Goal: Task Accomplishment & Management: Complete application form

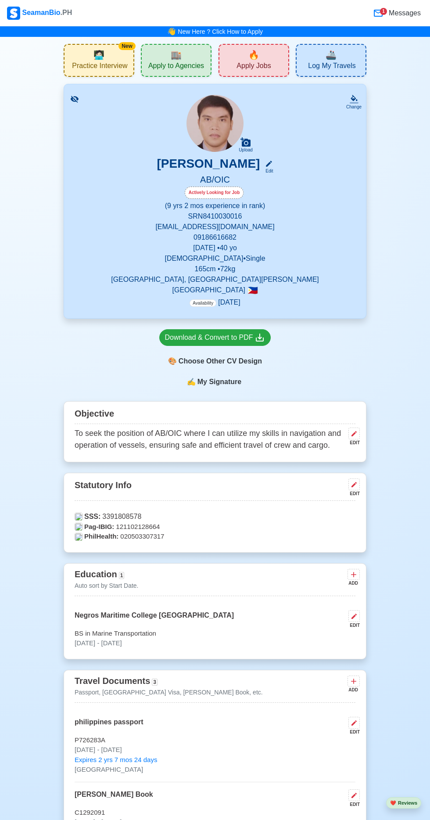
click at [183, 57] on div "🏬 Apply to Agencies" at bounding box center [176, 60] width 71 height 33
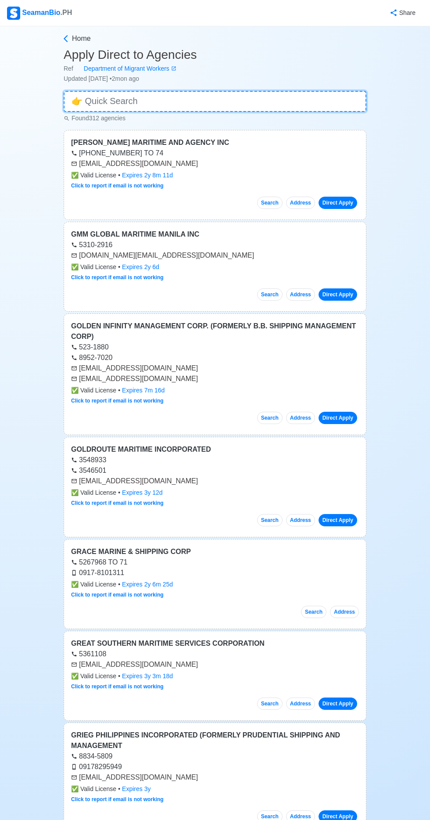
click at [199, 98] on input at bounding box center [215, 101] width 303 height 21
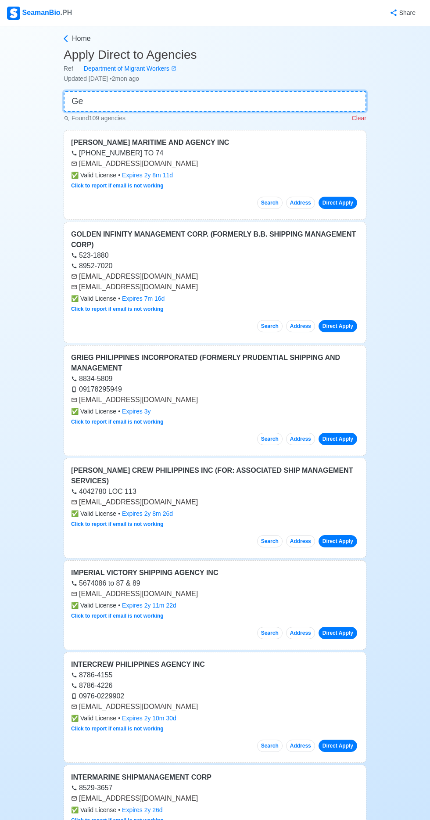
type input "G"
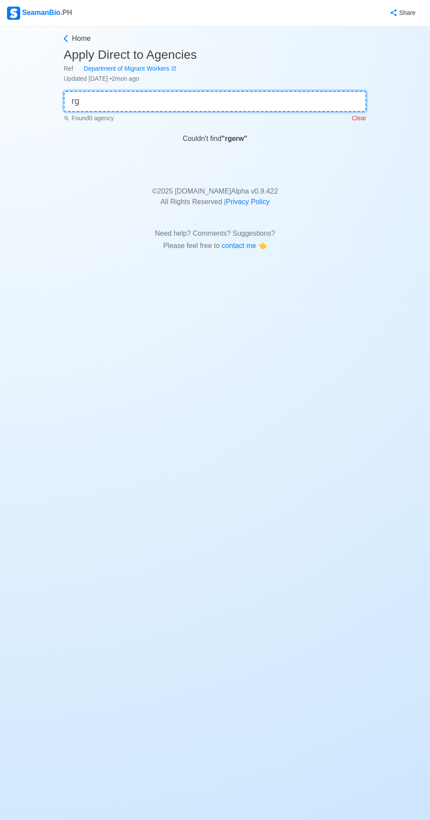
type input "r"
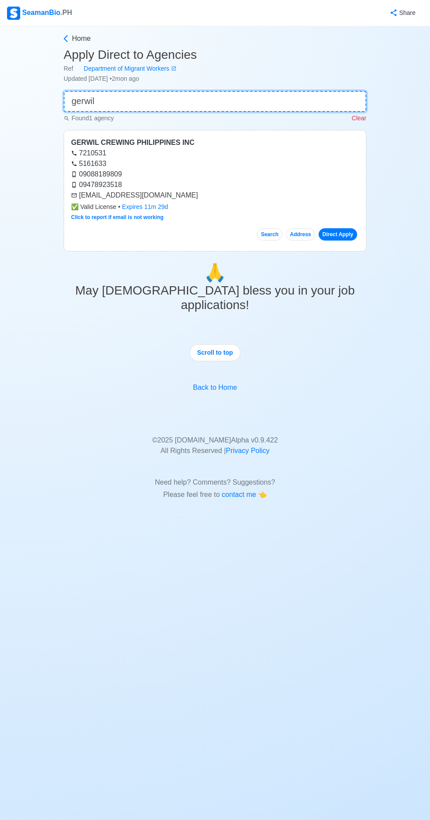
type input "gerwil"
click at [343, 237] on link "Direct Apply" at bounding box center [338, 234] width 39 height 12
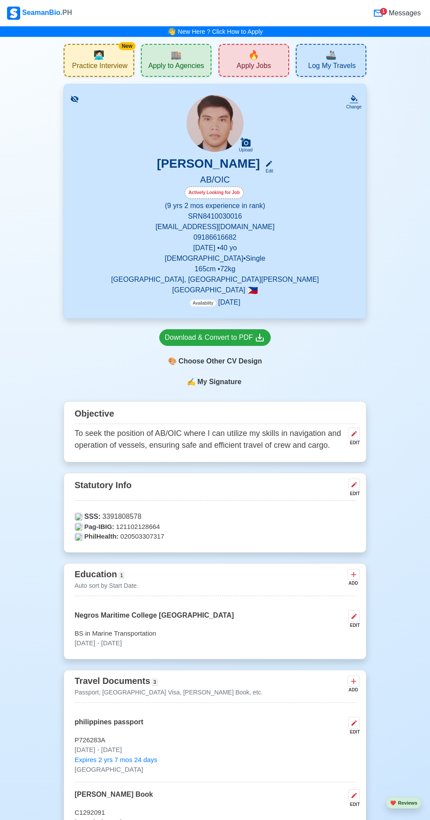
click at [173, 64] on span "Apply to Agencies" at bounding box center [176, 66] width 56 height 11
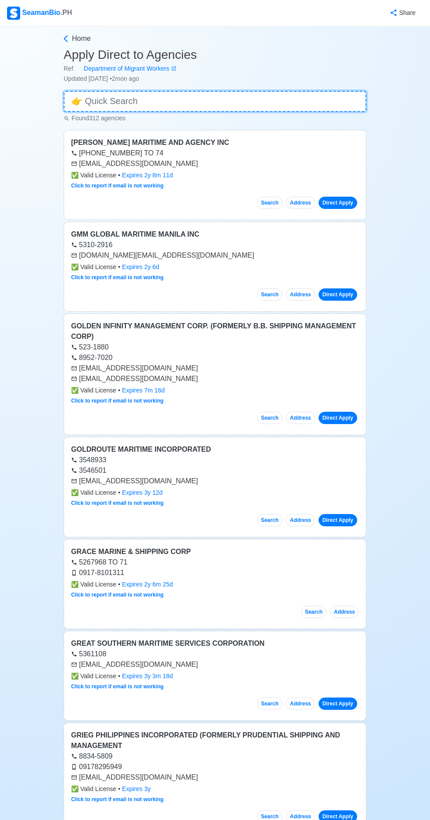
click at [162, 97] on input at bounding box center [215, 101] width 303 height 21
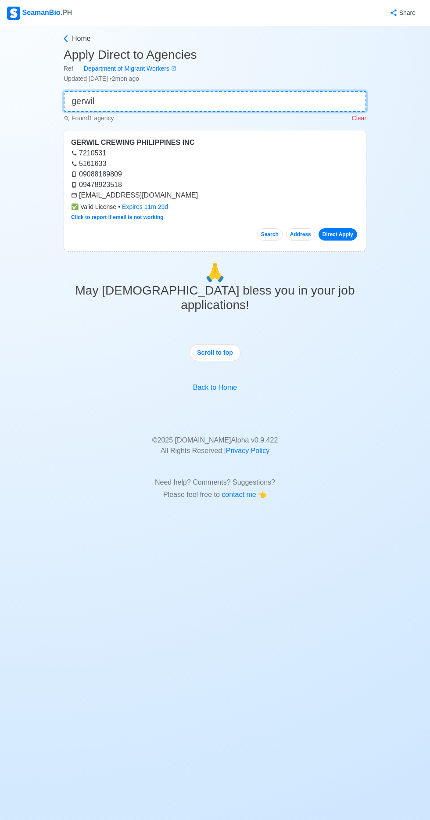
type input "gerwil"
click at [351, 232] on link "Direct Apply" at bounding box center [338, 234] width 39 height 12
